Goal: Task Accomplishment & Management: Check status

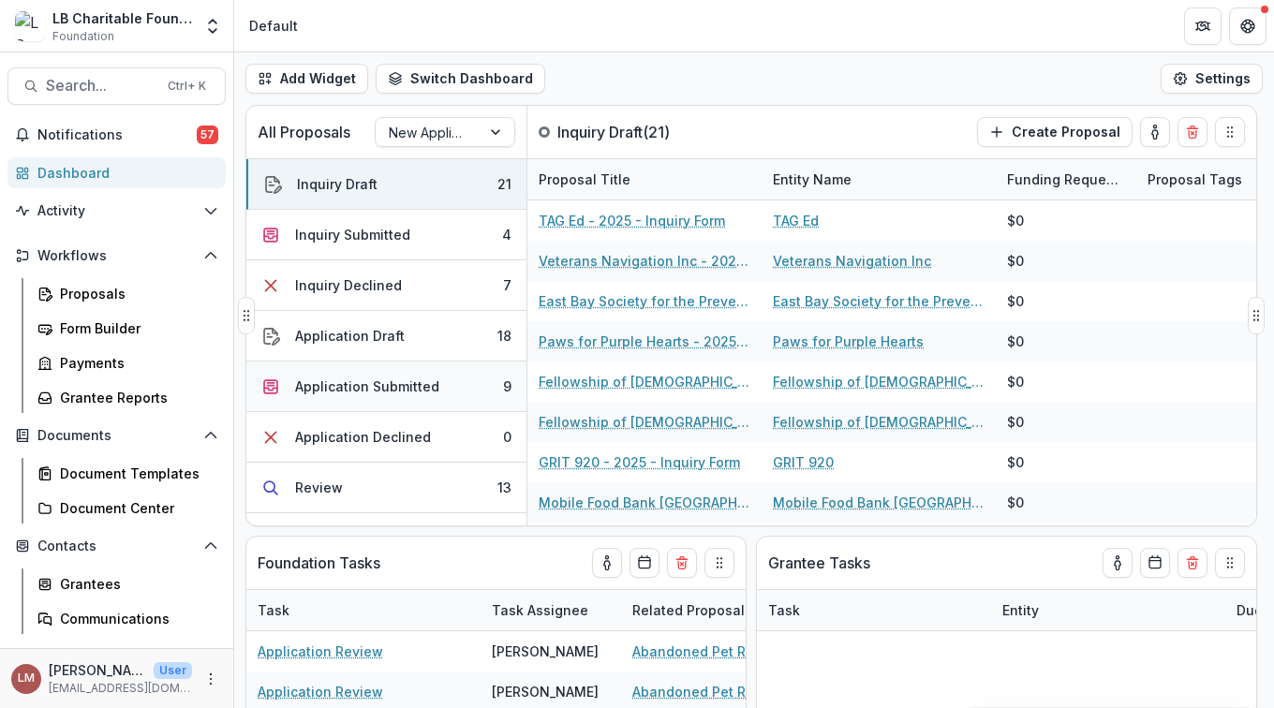
click at [334, 389] on div "Application Submitted" at bounding box center [367, 387] width 144 height 20
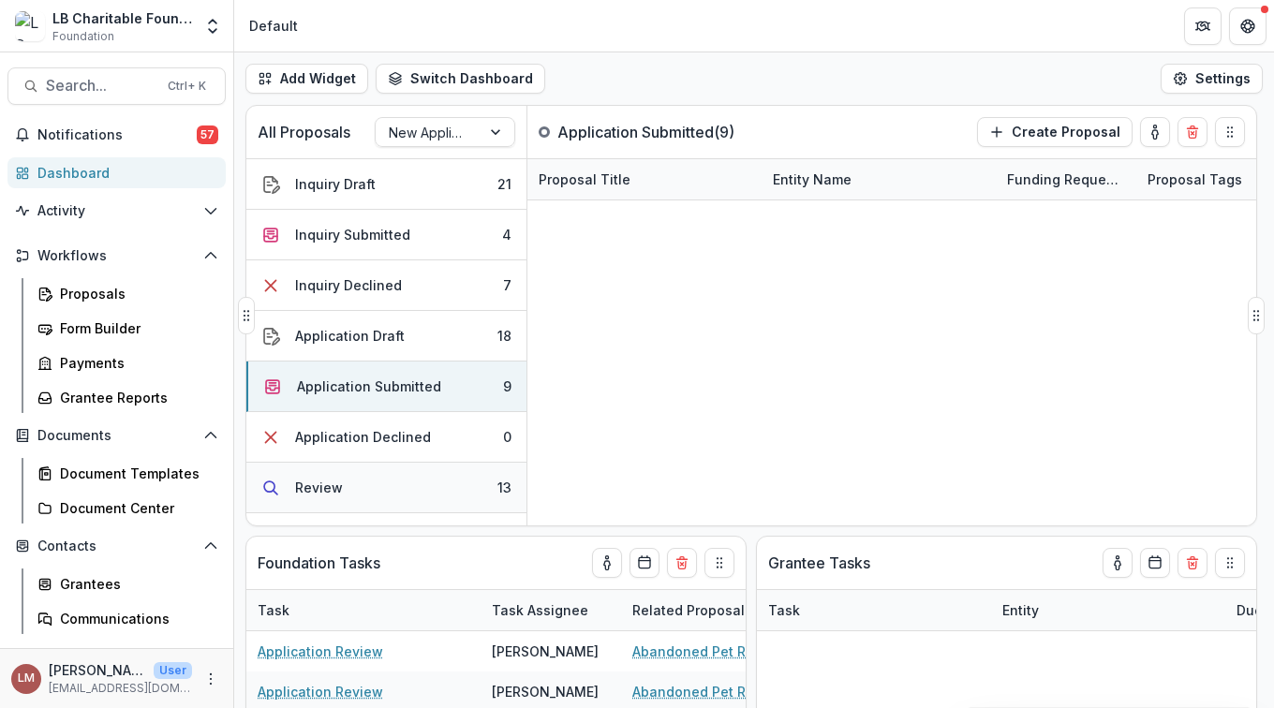
click at [332, 489] on div "Review" at bounding box center [319, 488] width 48 height 20
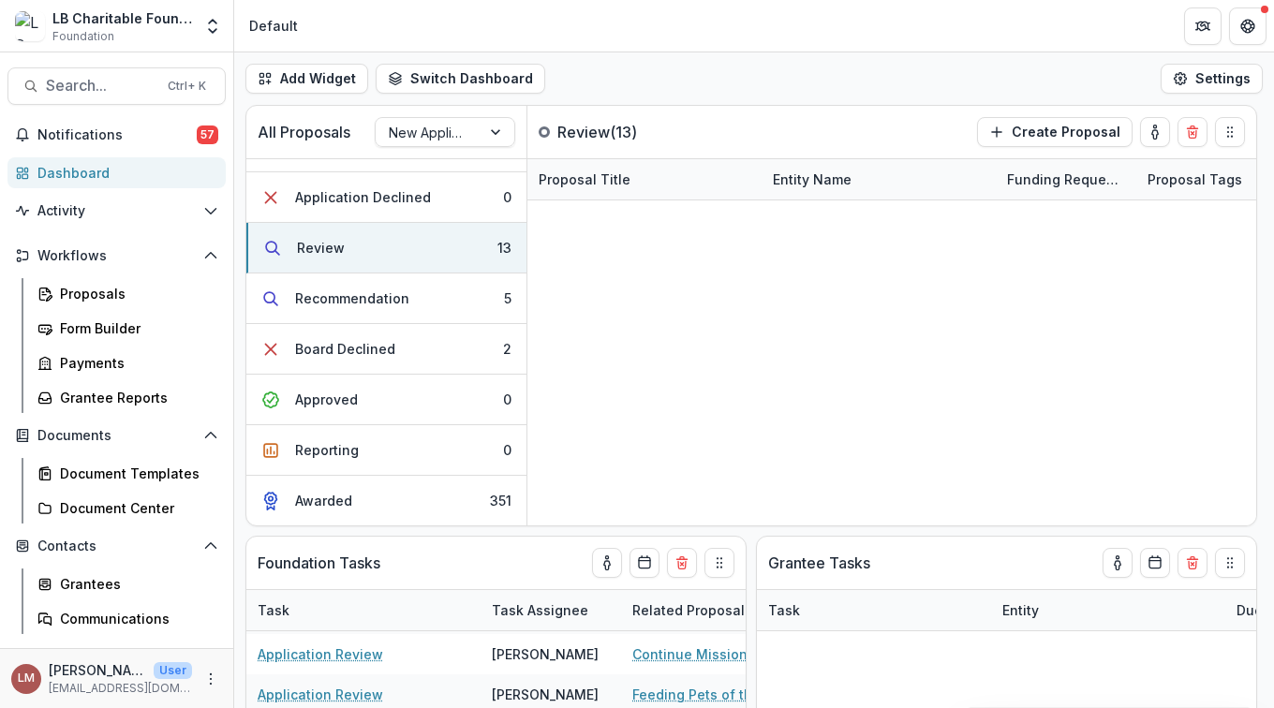
click at [80, 173] on div "Dashboard" at bounding box center [123, 173] width 173 height 20
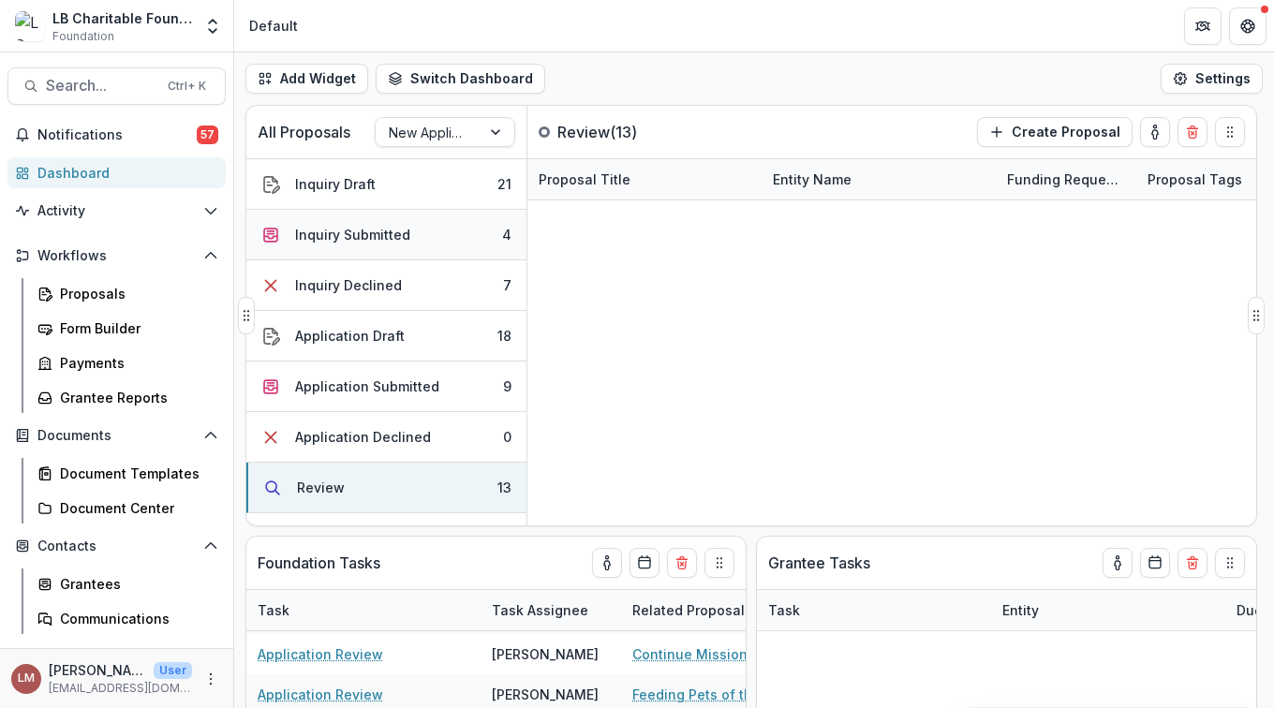
click at [366, 230] on div "Inquiry Submitted" at bounding box center [352, 235] width 115 height 20
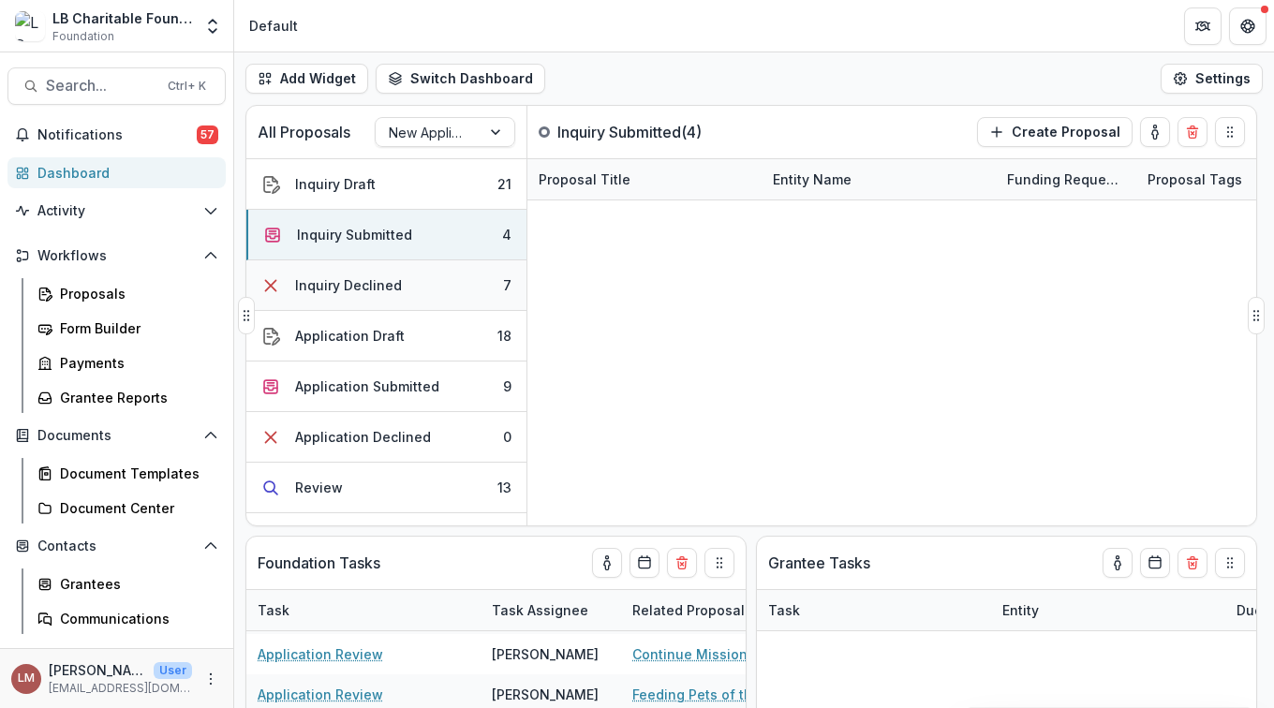
click at [379, 287] on div "Inquiry Declined" at bounding box center [348, 285] width 107 height 20
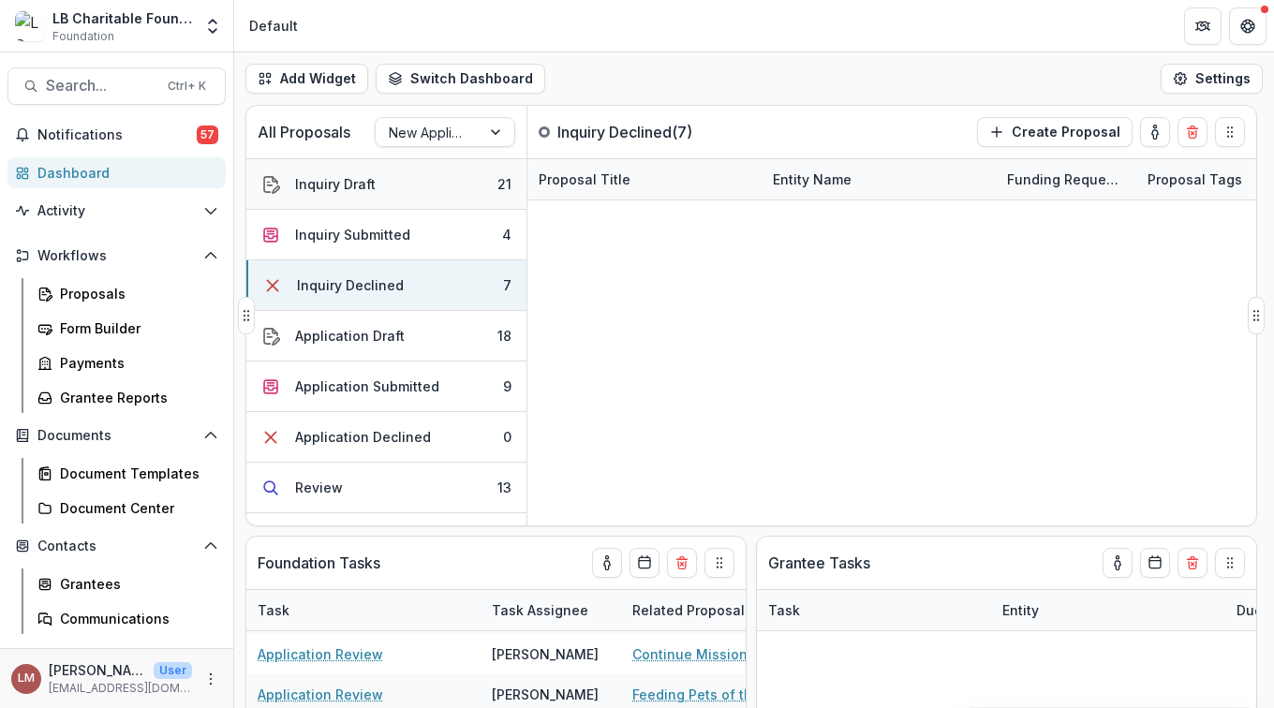
click at [387, 200] on button "Inquiry Draft 21" at bounding box center [386, 184] width 280 height 51
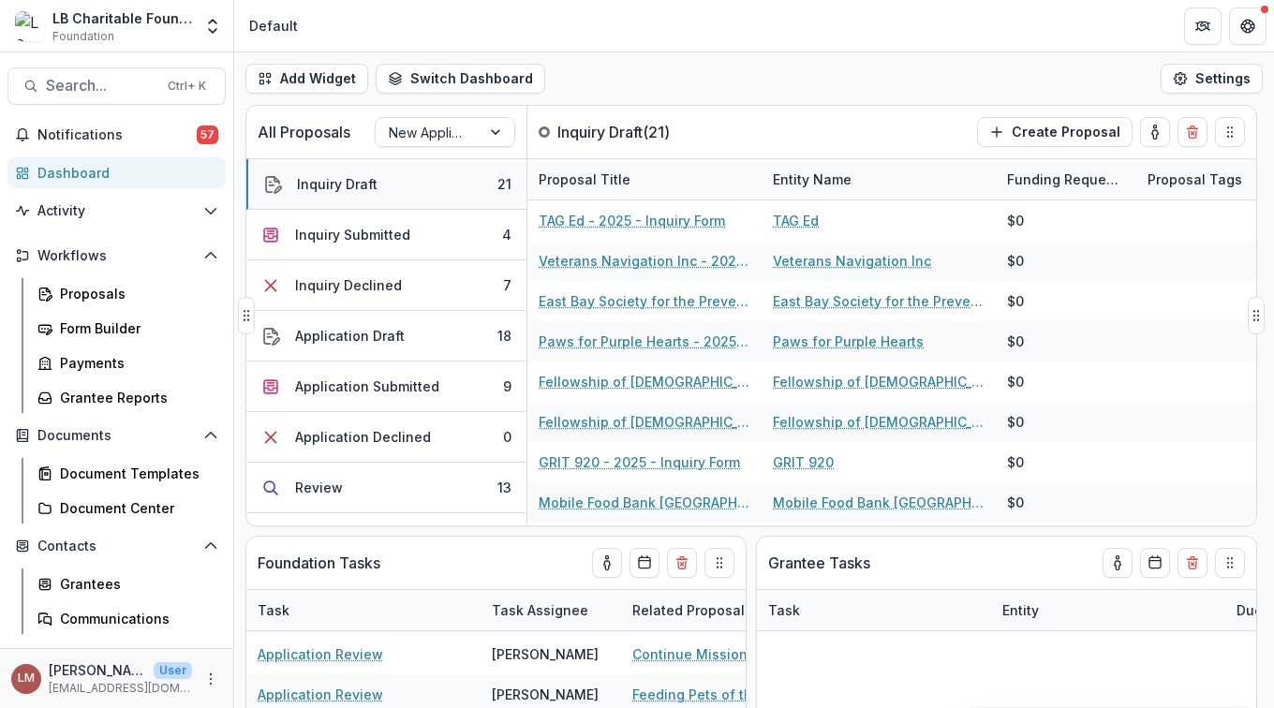
click at [343, 185] on div "Inquiry Draft" at bounding box center [337, 184] width 81 height 20
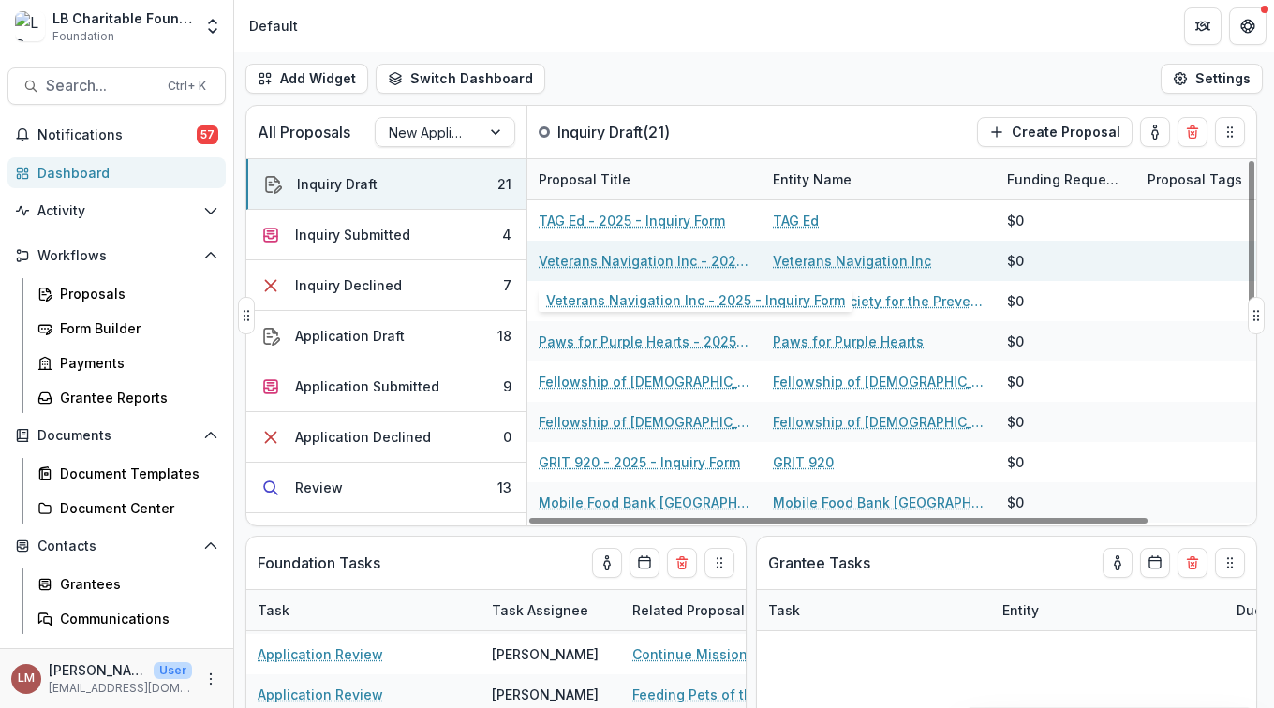
click at [601, 260] on link "Veterans Navigation Inc - 2025 - Inquiry Form" at bounding box center [645, 261] width 212 height 20
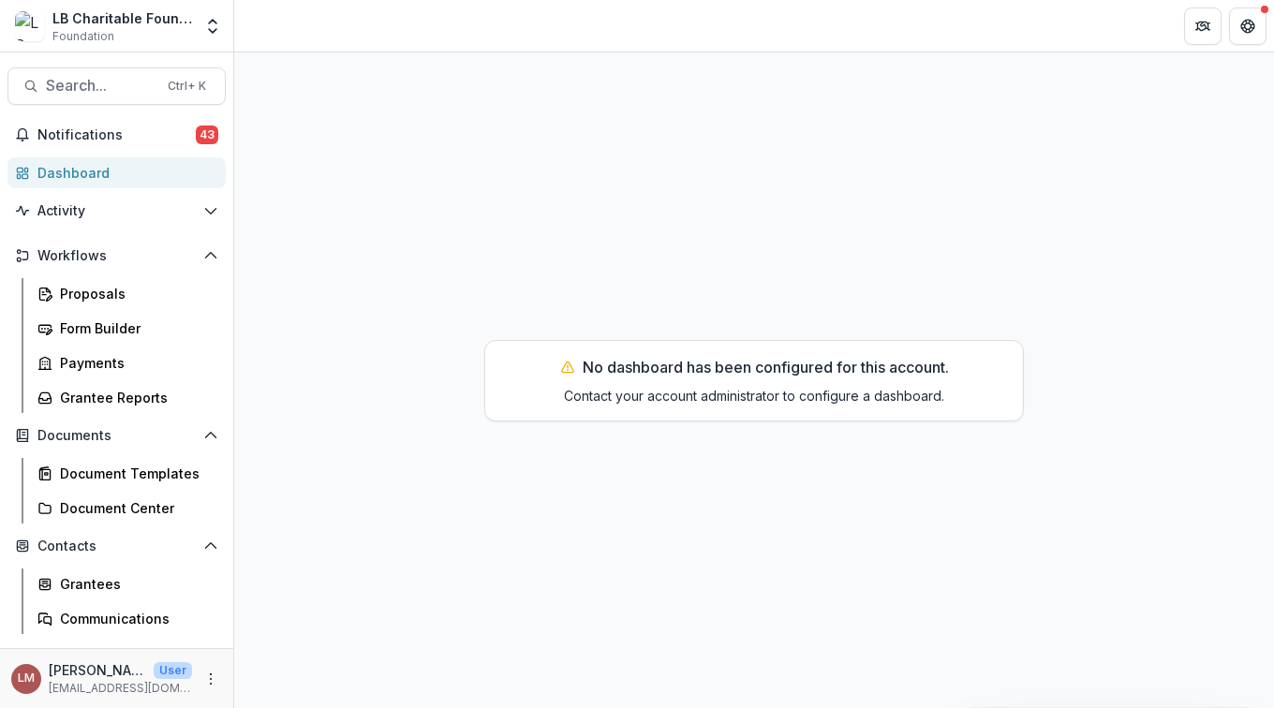
click at [57, 171] on div "Dashboard" at bounding box center [123, 173] width 173 height 20
